Goal: Task Accomplishment & Management: Complete application form

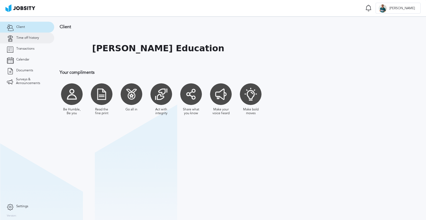
click at [32, 38] on span "Time off history" at bounding box center [27, 38] width 23 height 4
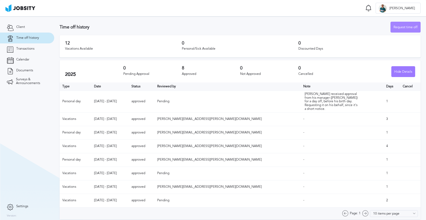
click at [398, 27] on div "Request time off" at bounding box center [406, 27] width 30 height 11
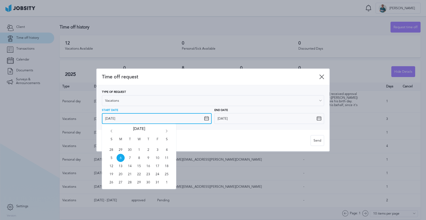
click at [137, 118] on input "[DATE]" at bounding box center [157, 118] width 110 height 11
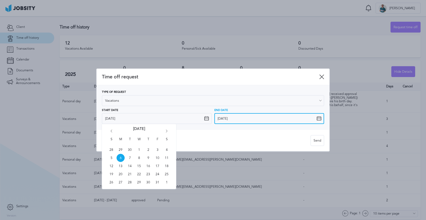
click at [236, 117] on input "[DATE]" at bounding box center [269, 118] width 110 height 11
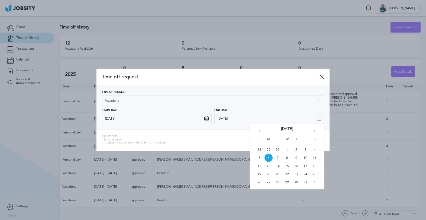
click at [314, 130] on icon "Go forward 1 month" at bounding box center [314, 132] width 5 height 5
click at [278, 157] on span "4" at bounding box center [278, 158] width 8 height 8
type input "[DATE]"
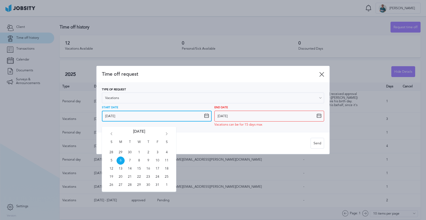
click at [163, 116] on input "[DATE]" at bounding box center [157, 116] width 110 height 11
click at [139, 175] on span "22" at bounding box center [139, 177] width 8 height 8
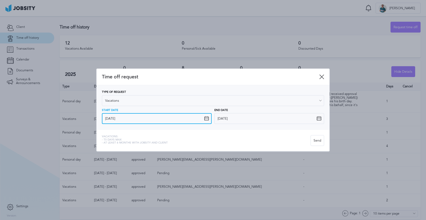
click at [188, 117] on input "[DATE]" at bounding box center [157, 118] width 110 height 11
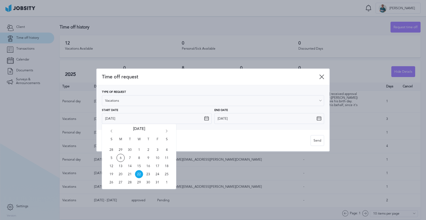
click at [149, 172] on span "23" at bounding box center [148, 174] width 8 height 8
type input "10/23/2025"
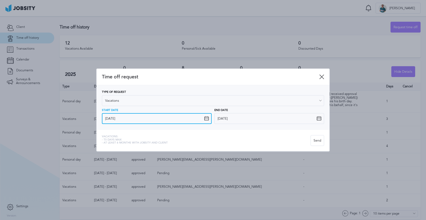
click at [184, 118] on input "10/23/2025" at bounding box center [157, 118] width 110 height 11
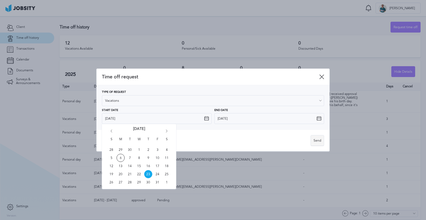
click at [318, 138] on div "Send" at bounding box center [317, 140] width 13 height 11
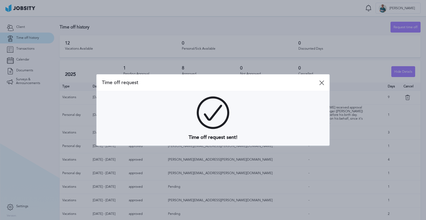
click at [323, 83] on icon at bounding box center [321, 82] width 5 height 5
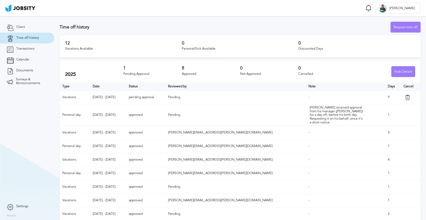
click at [405, 98] on icon at bounding box center [407, 97] width 5 height 5
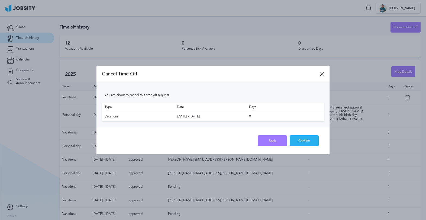
click at [304, 141] on div "Confirm" at bounding box center [304, 141] width 29 height 11
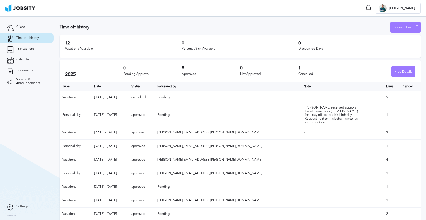
click at [401, 27] on div "Request time off" at bounding box center [406, 27] width 30 height 11
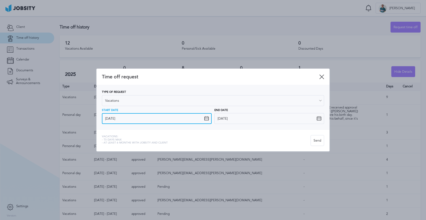
click at [186, 119] on input "[DATE]" at bounding box center [157, 118] width 110 height 11
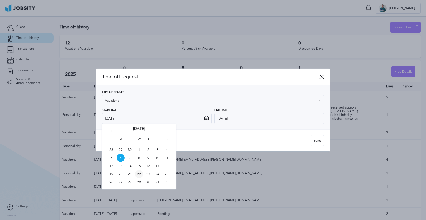
click at [139, 173] on span "22" at bounding box center [139, 174] width 8 height 8
type input "[DATE]"
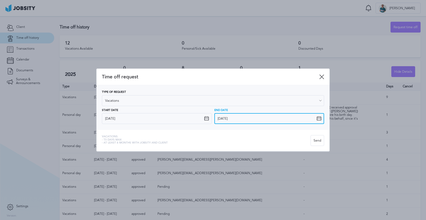
click at [241, 119] on input "[DATE]" at bounding box center [269, 118] width 110 height 11
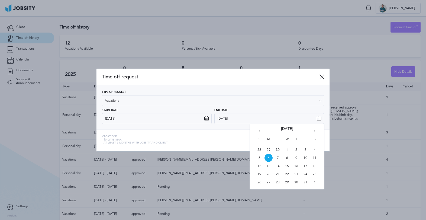
click at [315, 131] on icon "Go forward 1 month" at bounding box center [314, 132] width 5 height 5
click at [278, 157] on span "4" at bounding box center [278, 158] width 8 height 8
type input "[DATE]"
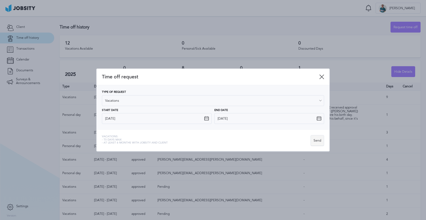
click at [315, 138] on div "Send" at bounding box center [317, 140] width 13 height 11
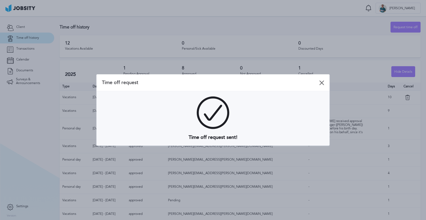
click at [323, 83] on icon at bounding box center [321, 82] width 5 height 5
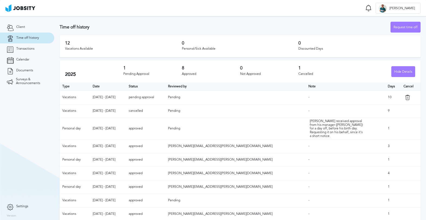
click at [252, 25] on h3 "Time off history" at bounding box center [225, 27] width 331 height 5
